Goal: Task Accomplishment & Management: Use online tool/utility

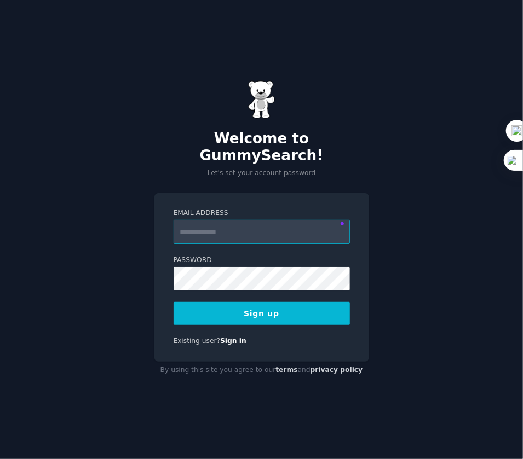
drag, startPoint x: 0, startPoint y: 0, endPoint x: 232, endPoint y: 219, distance: 319.4
click at [232, 220] on input "Email Address" at bounding box center [261, 232] width 176 height 24
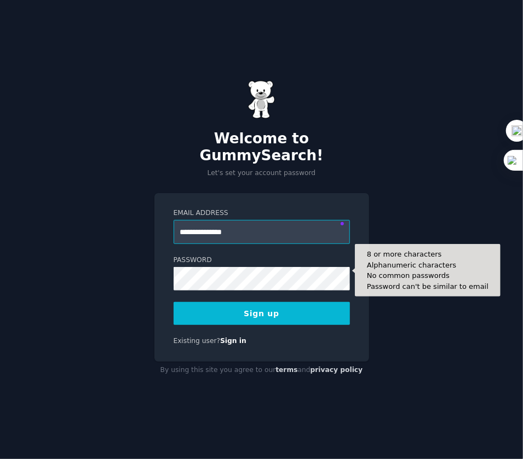
type input "**********"
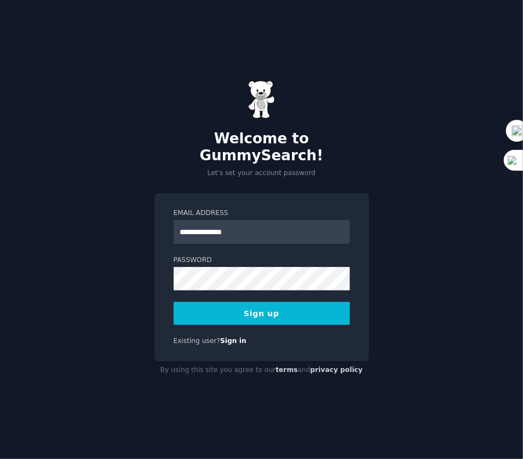
click at [276, 305] on button "Sign up" at bounding box center [261, 313] width 176 height 23
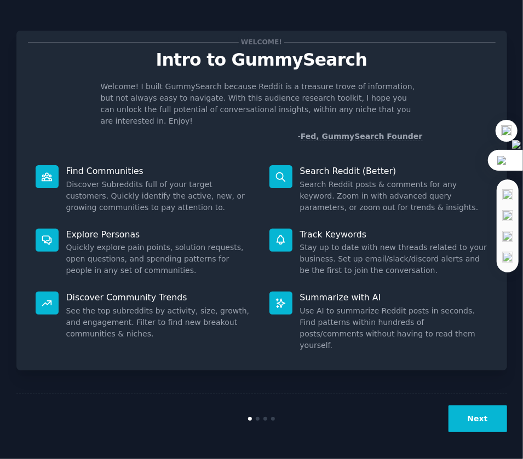
click at [507, 158] on img at bounding box center [505, 160] width 16 height 9
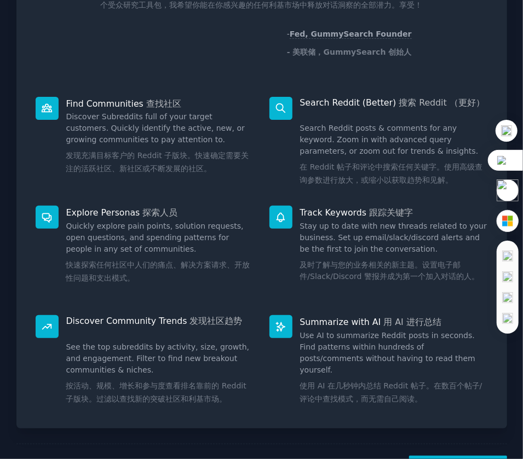
scroll to position [144, 0]
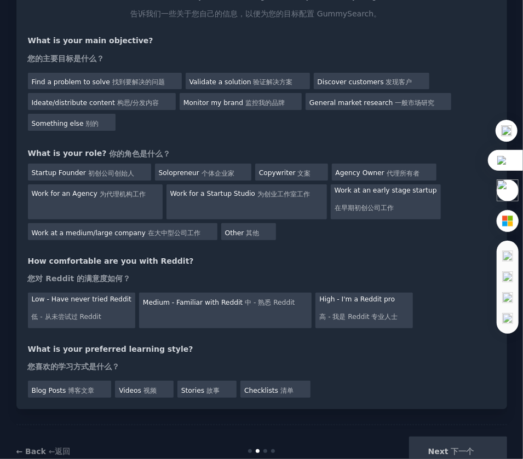
scroll to position [109, 0]
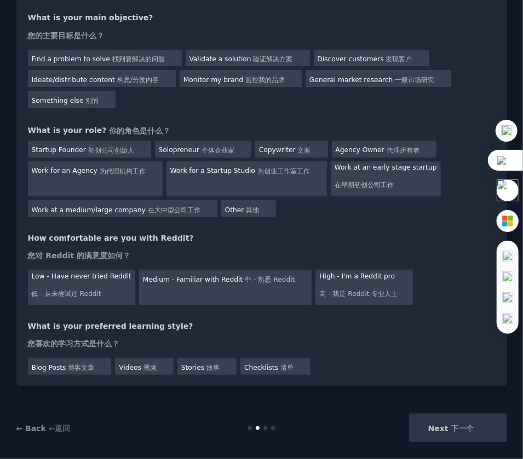
click at [451, 420] on div "Next 下一个 多模型翻译对比" at bounding box center [425, 428] width 164 height 28
click at [436, 417] on div "Next 下一个 多模型翻译对比" at bounding box center [425, 428] width 164 height 28
click at [124, 55] on huiyi-custom-tag "找到要解决的问题" at bounding box center [138, 59] width 53 height 8
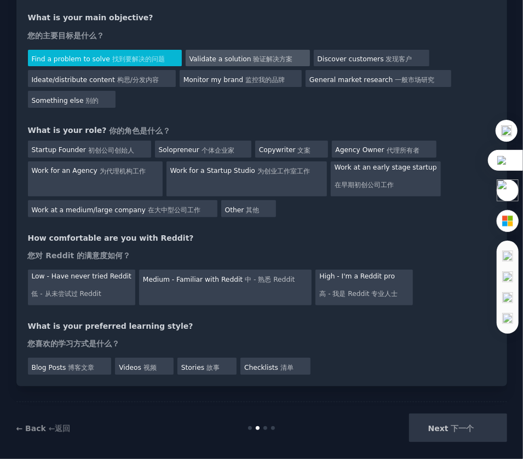
click at [227, 50] on div "Validate a solution 验证解决方案 多模型翻译对比" at bounding box center [248, 58] width 124 height 17
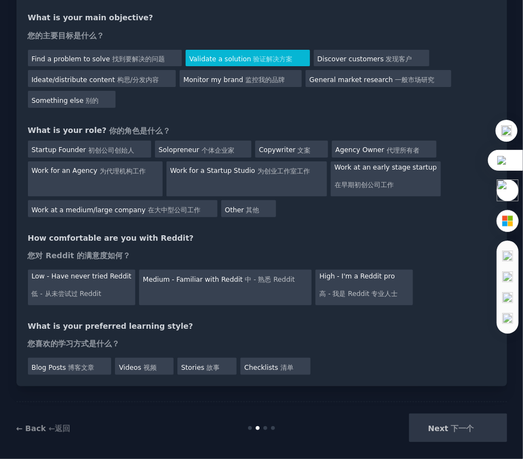
click at [99, 47] on div "Find a problem to solve 找到要解决的问题 多模型翻译对比 Validate a solution 验证解决方案 多模型翻译对比 Dis…" at bounding box center [261, 77] width 467 height 62
click at [95, 51] on div "Find a problem to solve 找到要解决的问题 多模型翻译对比" at bounding box center [105, 58] width 154 height 17
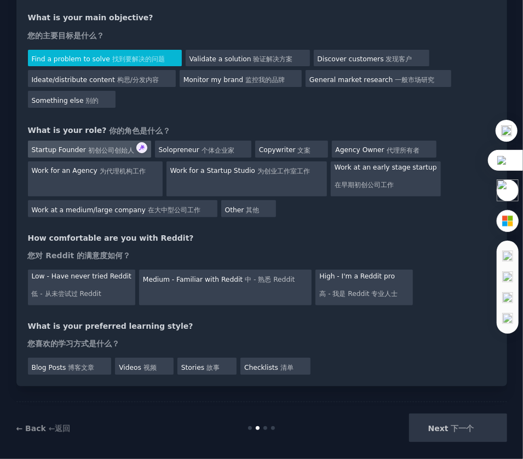
click at [109, 147] on huiyi-custom-tag "初创公司创始人" at bounding box center [111, 151] width 46 height 8
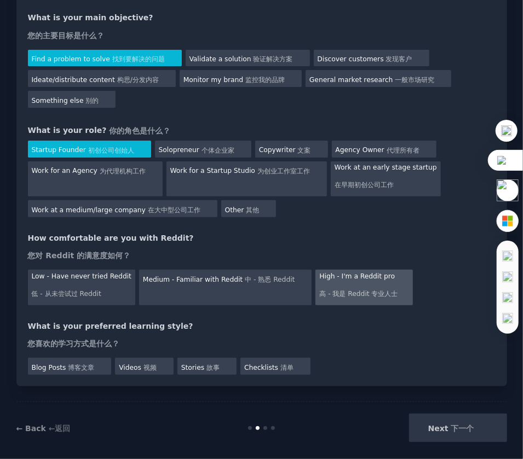
click at [319, 286] on huiyi-custom-tag "高 - 我是 Reddit 专业人士 多模型翻译对比" at bounding box center [363, 292] width 89 height 13
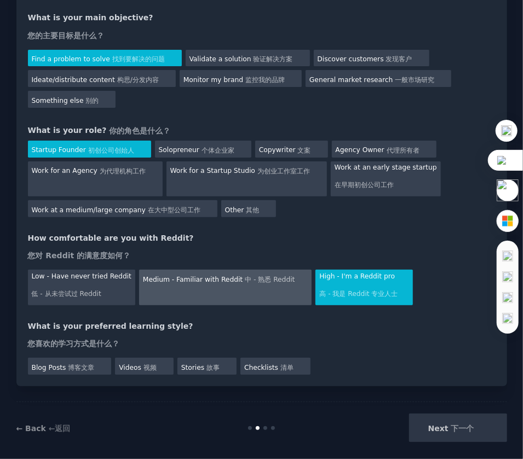
click at [245, 286] on div "Medium - Familiar with Reddit 中 - 熟悉 Reddit 多模型翻译对比" at bounding box center [225, 287] width 173 height 35
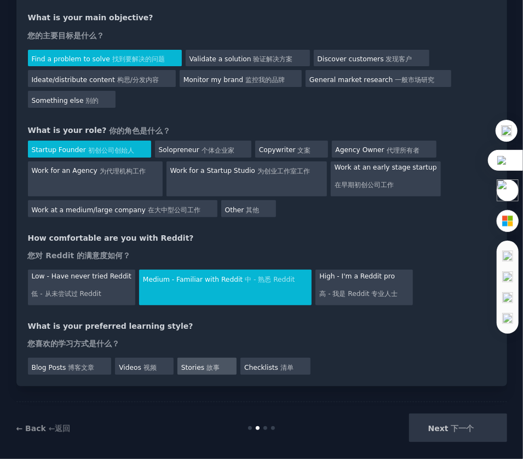
click at [190, 364] on huiyi-custom-tag "Stories" at bounding box center [192, 368] width 23 height 8
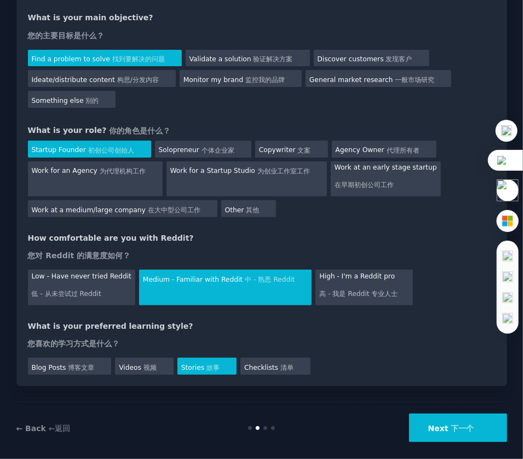
click at [436, 426] on button "Next 下一个 多模型翻译对比" at bounding box center [458, 428] width 98 height 28
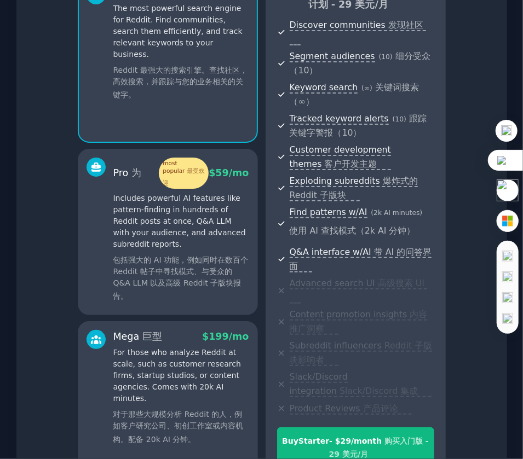
scroll to position [240, 0]
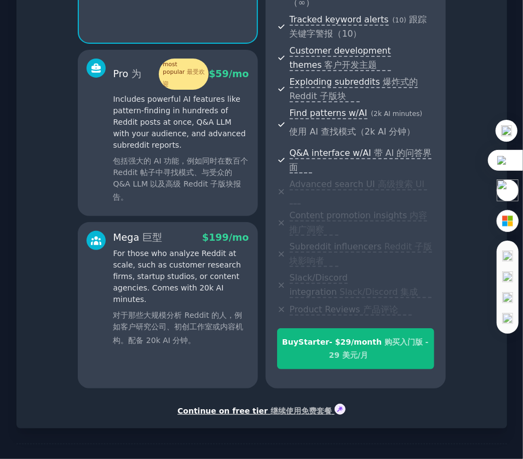
click at [291, 407] on huiyi-custom-tag "继续使用免费套餐" at bounding box center [300, 411] width 61 height 9
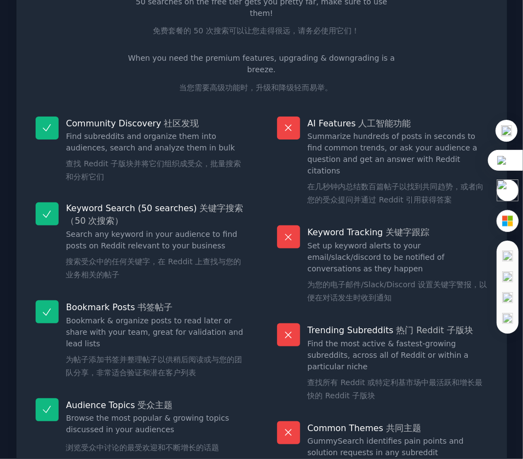
scroll to position [176, 0]
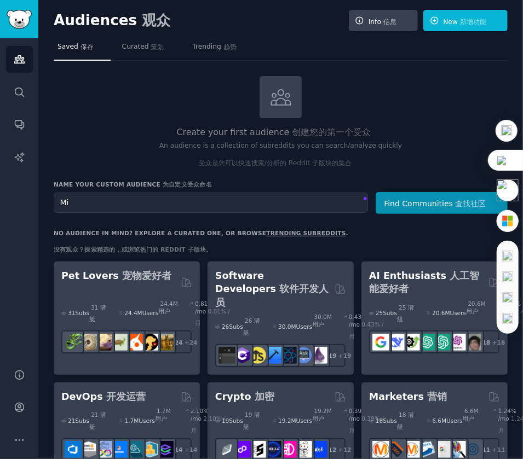
type input "M"
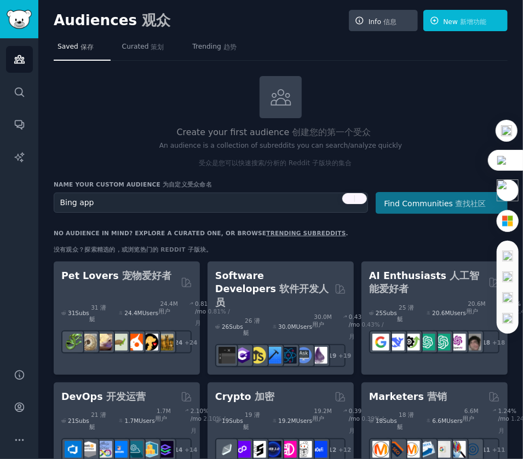
type input "Bing app"
click at [419, 199] on huiyi-custom-tag "Find Communities" at bounding box center [418, 203] width 69 height 9
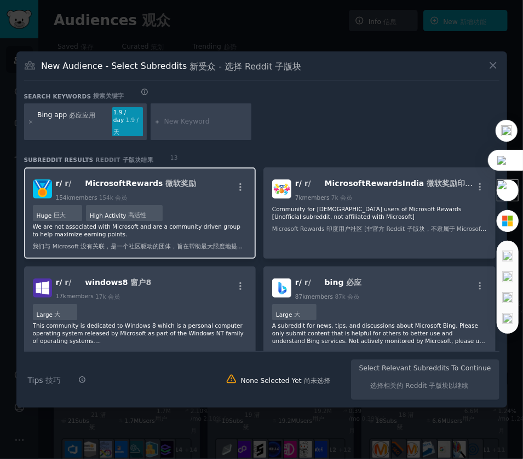
click at [194, 183] on div "r/ r/ 多模型翻译对比 MicrosoftRewards 微软奖励 多模型翻译对比 154k members 154k 会员 多模型翻译对比" at bounding box center [140, 188] width 215 height 25
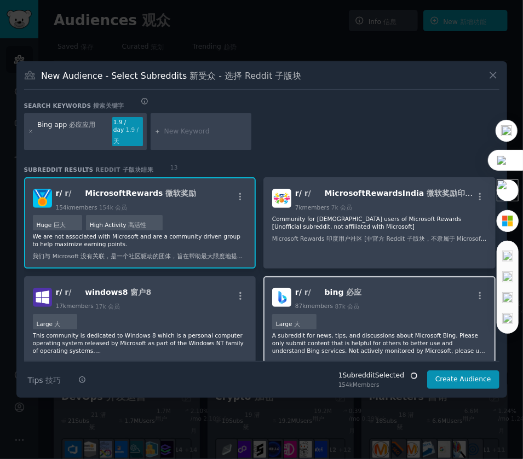
click at [331, 314] on div "Large 大 多模型翻译对比" at bounding box center [379, 323] width 215 height 18
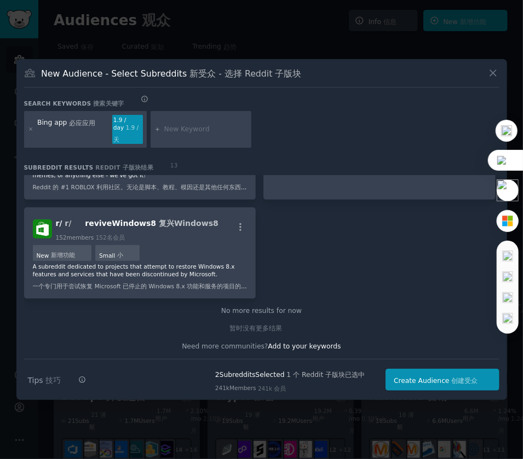
scroll to position [539, 0]
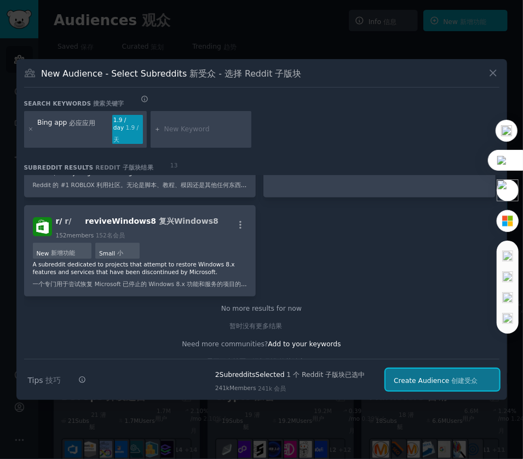
click at [427, 383] on huiyi-custom-tag "Create Audience" at bounding box center [421, 381] width 56 height 8
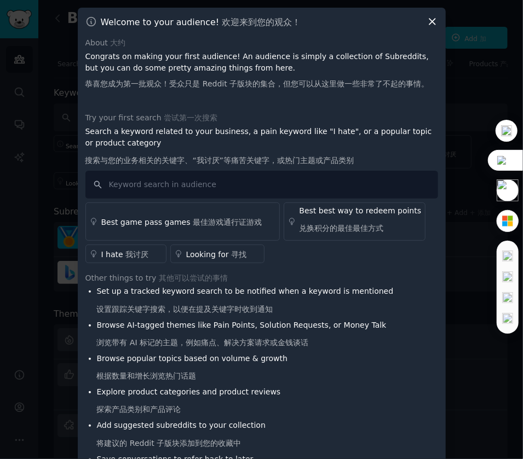
click at [180, 245] on link "Looking for 寻找 多模型翻译对比" at bounding box center [217, 254] width 94 height 18
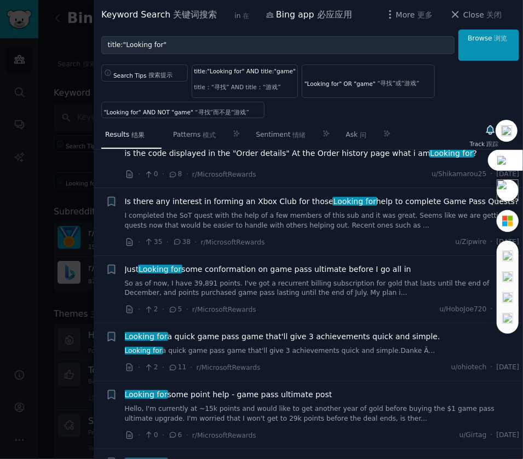
scroll to position [3020, 0]
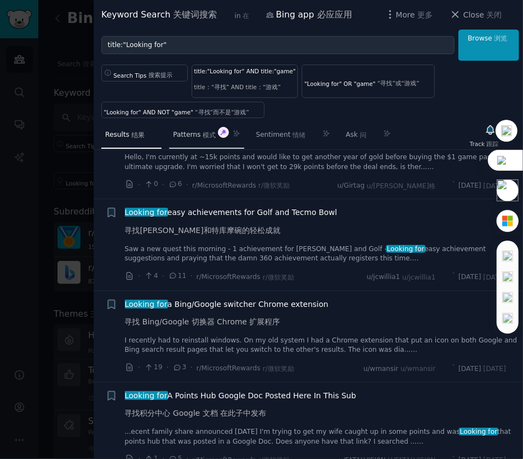
click at [204, 131] on huiyi-custom-tag "模式" at bounding box center [208, 135] width 13 height 8
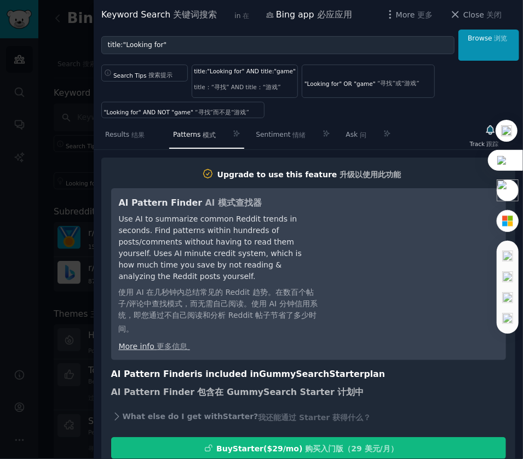
click at [246, 262] on huiyi-custom-tag "Use AI to summarize common Reddit trends in seconds. Find patterns within hundr…" at bounding box center [210, 248] width 183 height 66
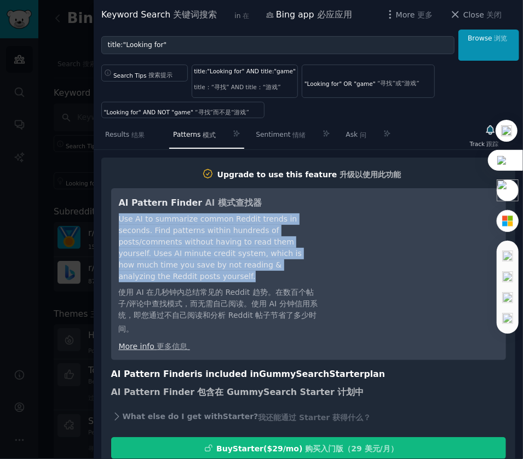
click at [246, 262] on body "Audiences Search Conversations AI Reports Help Account More Bing app 必应应用 多模型翻译…" at bounding box center [261, 229] width 523 height 459
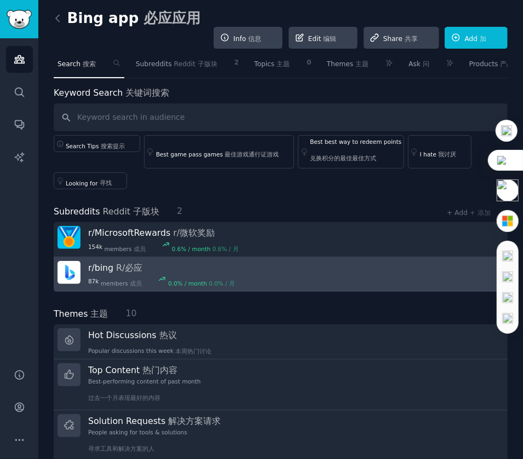
click at [246, 262] on link "r/ bing R/必应 多模型翻译对比 87k members 成员 多模型翻译对比 0.0 % / month 0.0% / 月 多模型翻译对比" at bounding box center [281, 274] width 454 height 34
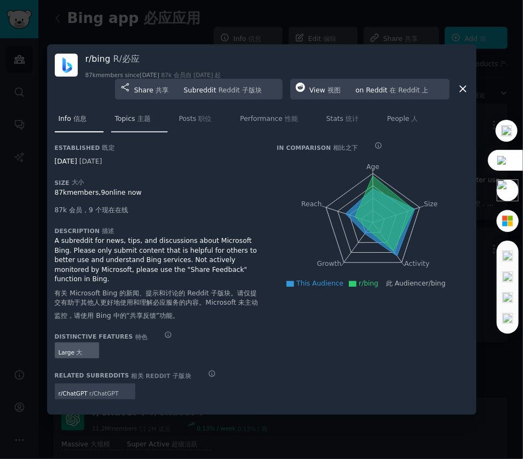
click at [136, 132] on link "Topics 主题 多模型翻译对比" at bounding box center [139, 120] width 56 height 26
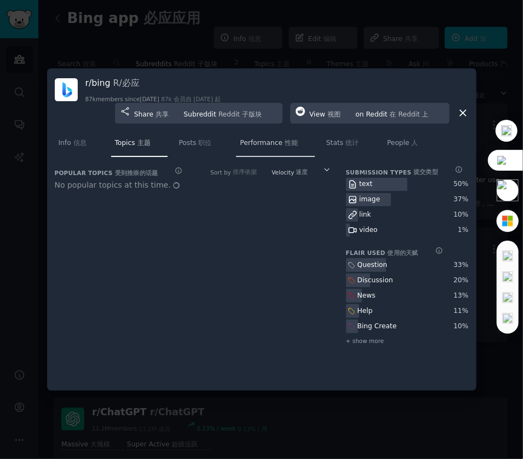
click at [257, 135] on span "Performance 性能 多模型翻译对比" at bounding box center [275, 141] width 71 height 13
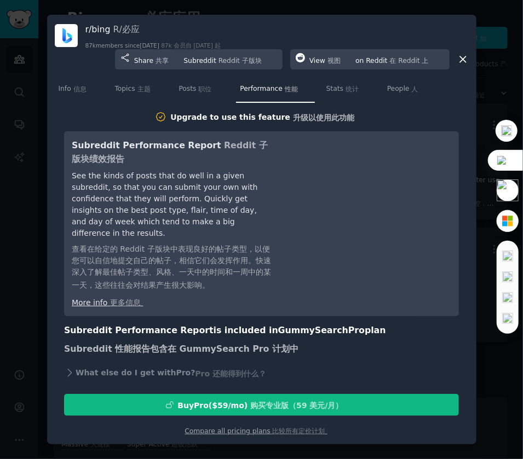
click at [484, 82] on div at bounding box center [261, 229] width 523 height 459
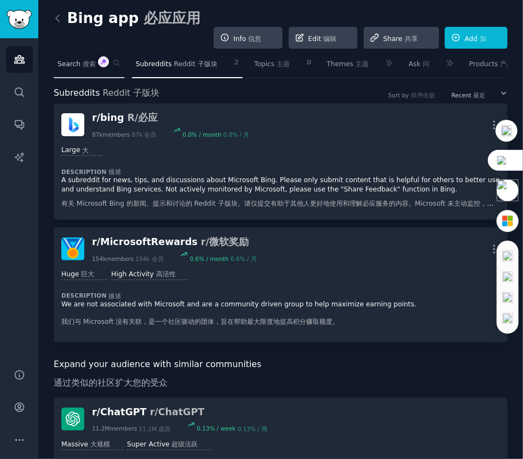
click at [86, 60] on huiyi-custom-tag "搜索" at bounding box center [89, 64] width 13 height 8
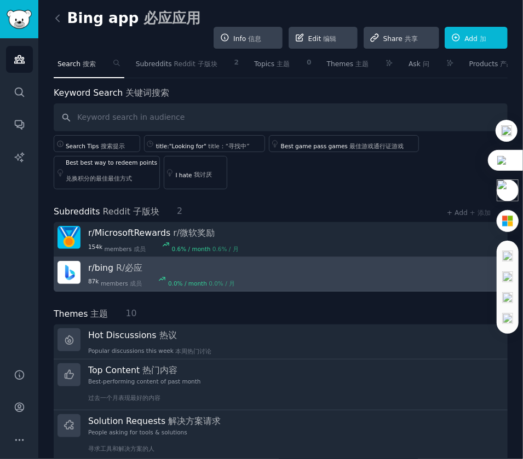
click at [111, 263] on huiyi-custom-tag "bing" at bounding box center [104, 268] width 19 height 10
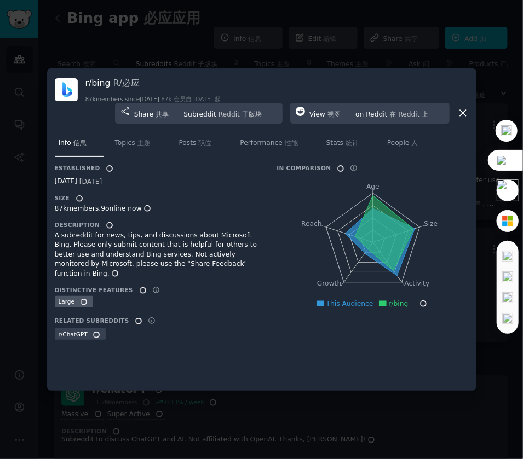
click at [462, 106] on div "r/ bing R/必应 多模型翻译对比 87k members since [DATE] 87k 会员自 [DATE] 起 多模型翻译对比 Share 共享…" at bounding box center [262, 99] width 414 height 47
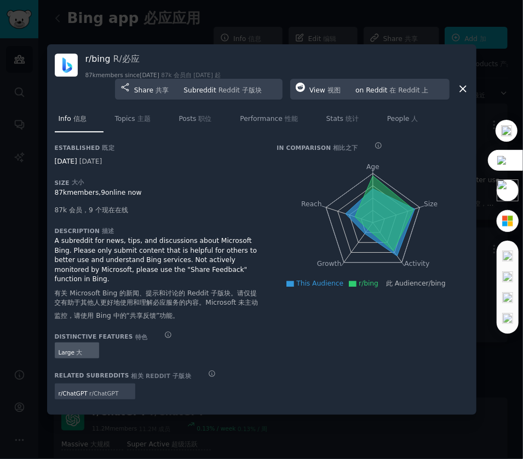
click at [461, 109] on div "Info 信息 多模型翻译对比 Topics 主题 多模型翻译对比 Posts 职位 多模型翻译对比 Performance 性能 多模型翻译对比 Stats…" at bounding box center [262, 120] width 414 height 40
click at [461, 92] on icon at bounding box center [463, 89] width 6 height 6
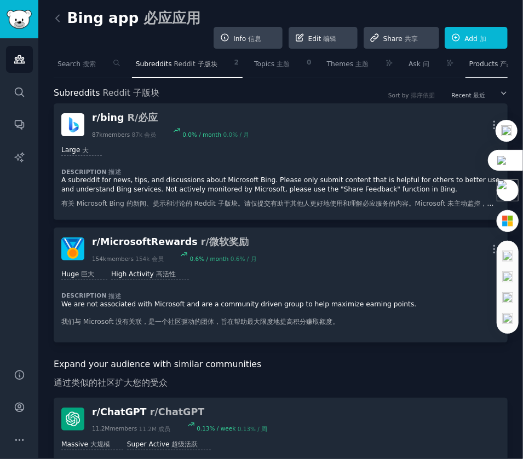
click at [500, 60] on huiyi-custom-tag "产品" at bounding box center [506, 64] width 13 height 8
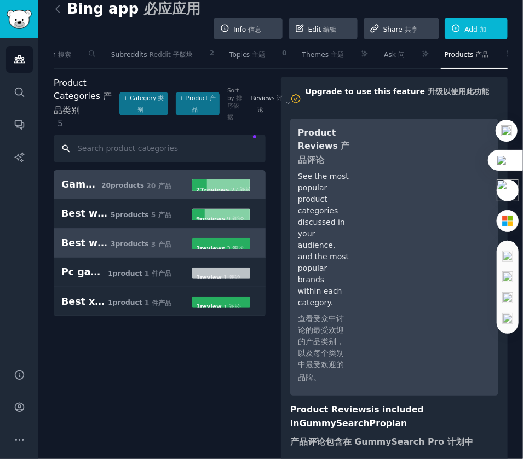
scroll to position [10, 0]
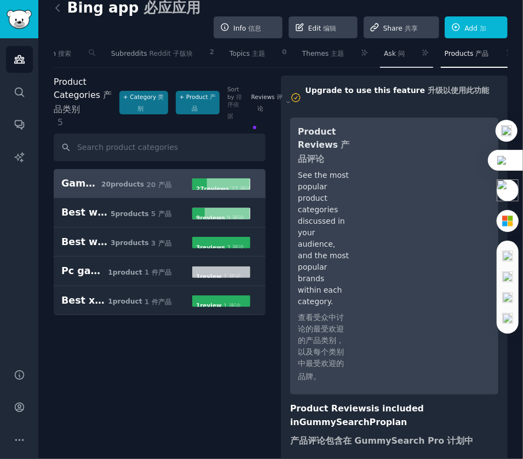
click at [384, 50] on huiyi-custom-tag "Ask" at bounding box center [390, 54] width 12 height 8
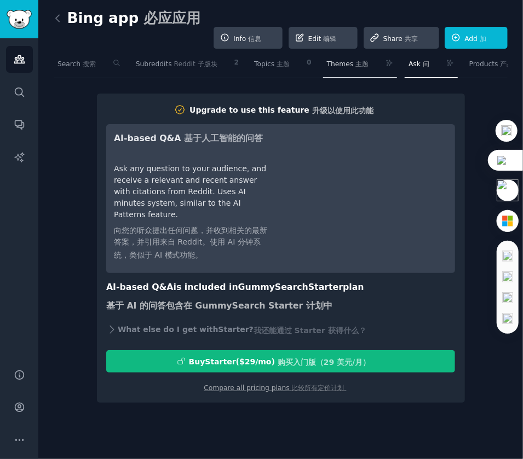
click at [329, 60] on huiyi-custom-tag "Themes" at bounding box center [340, 64] width 27 height 8
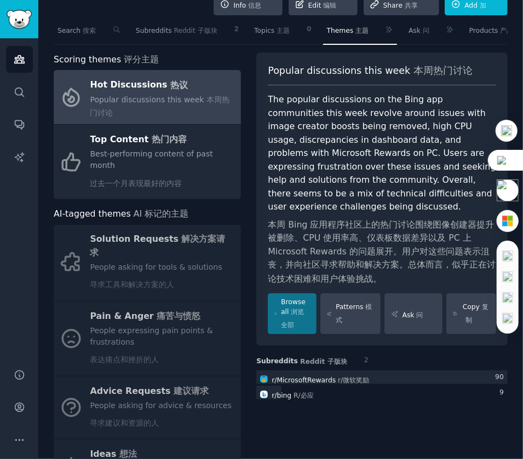
scroll to position [34, 0]
click at [180, 282] on div "Solution Requests 解决方案请求 多模型翻译对比 People asking for tools & solutions 寻求工具和解决方案的…" at bounding box center [147, 427] width 187 height 407
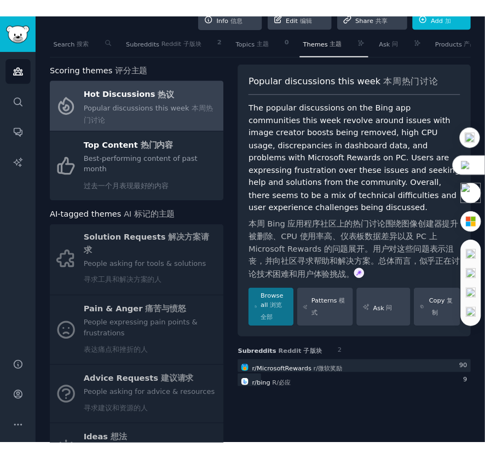
scroll to position [41, 0]
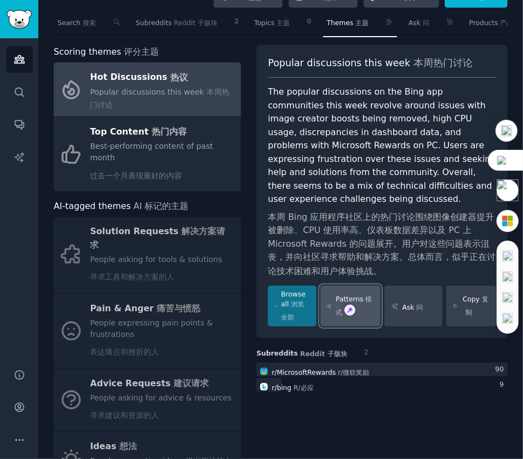
click at [367, 296] on huiyi-custom-tag "模式" at bounding box center [353, 306] width 36 height 21
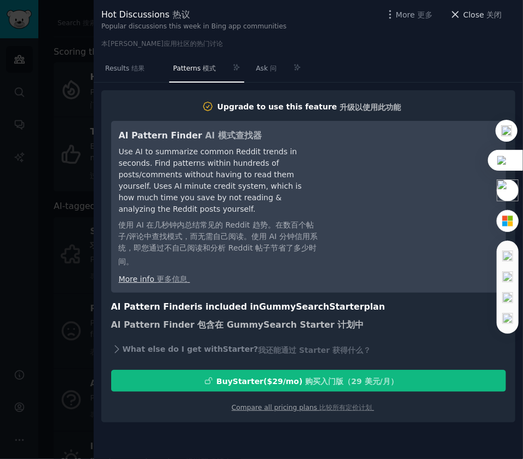
click at [485, 8] on span "Close 关闭 多模型翻译对比" at bounding box center [489, 14] width 52 height 13
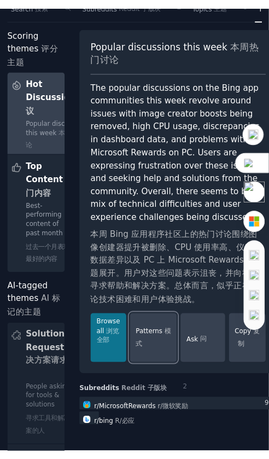
scroll to position [72, 0]
